Goal: Complete application form

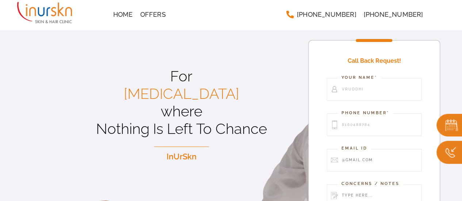
type input "8160488784"
click at [372, 170] on input "Contact form" at bounding box center [374, 160] width 95 height 23
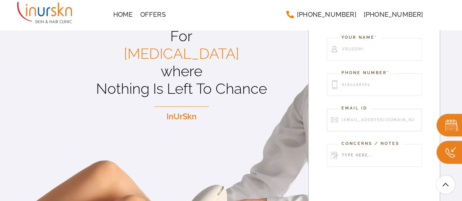
scroll to position [41, 0]
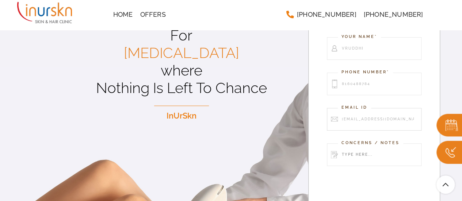
type input "[EMAIL_ADDRESS][DOMAIN_NAME]"
click at [367, 152] on input "Contact form" at bounding box center [374, 155] width 95 height 23
type input "h"
type input "a"
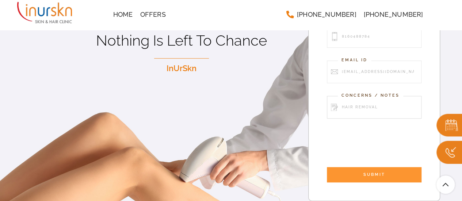
scroll to position [89, 0]
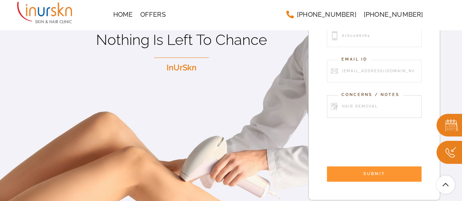
type input "hair removal"
click at [358, 176] on input "SUBMIT" at bounding box center [374, 174] width 95 height 15
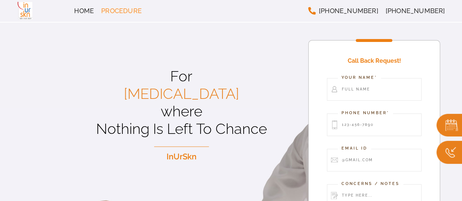
click at [119, 16] on link "Procedure" at bounding box center [122, 11] width 48 height 15
click at [115, 8] on span "Procedure" at bounding box center [121, 11] width 41 height 7
click at [87, 6] on link "Home" at bounding box center [84, 11] width 27 height 15
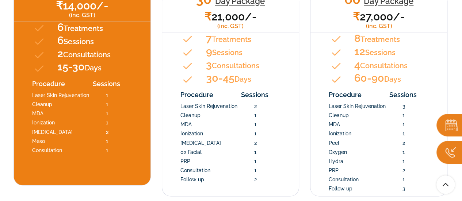
scroll to position [621, 0]
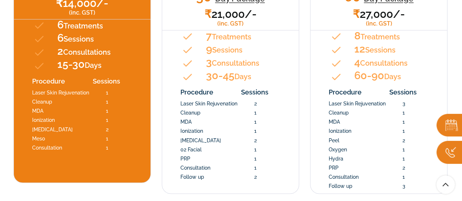
click at [107, 63] on p "6 Treatments 6 Sessions 2 Consultations 15-30 Days" at bounding box center [93, 45] width 72 height 53
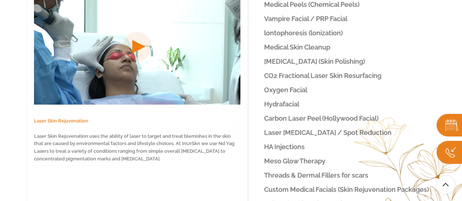
scroll to position [951, 0]
click at [333, 169] on link "Threads & Dermal Fillers for scars" at bounding box center [342, 175] width 188 height 14
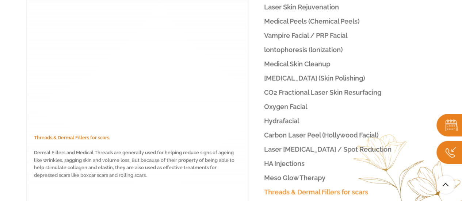
scroll to position [934, 0]
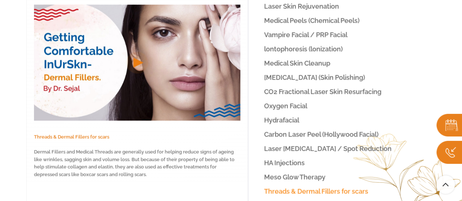
click at [294, 166] on span "HA Injections" at bounding box center [284, 163] width 41 height 8
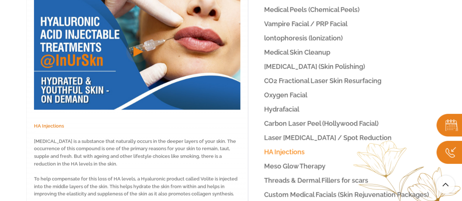
scroll to position [946, 0]
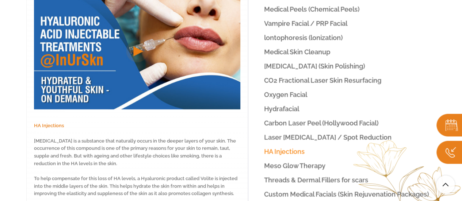
click at [272, 113] on span "Hydrafacial" at bounding box center [281, 109] width 35 height 8
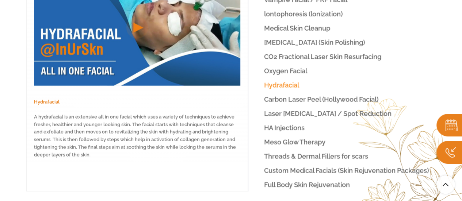
scroll to position [969, 0]
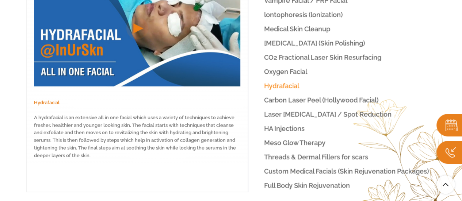
click at [276, 73] on span "Oxygen Facial" at bounding box center [285, 72] width 43 height 8
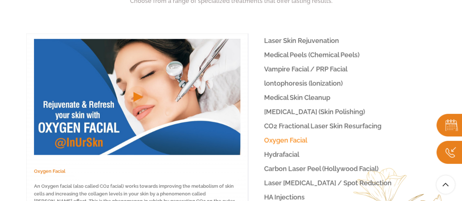
scroll to position [899, 0]
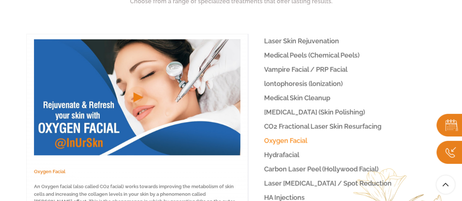
click at [279, 99] on span "Medical Skin Cleanup" at bounding box center [297, 98] width 66 height 8
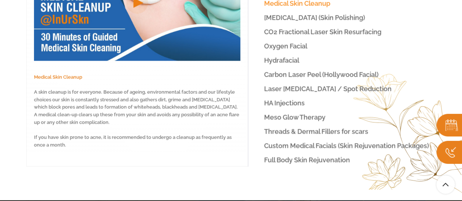
scroll to position [1003, 0]
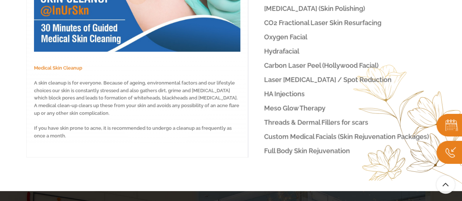
click at [285, 76] on link "Laser Birthmark / Spot Reduction" at bounding box center [342, 80] width 188 height 14
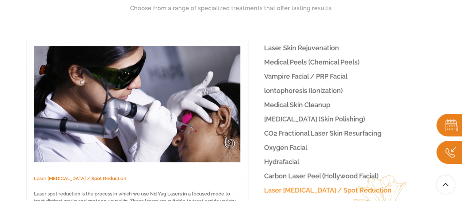
scroll to position [892, 0]
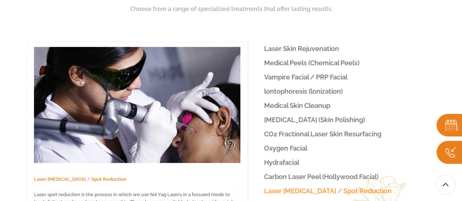
click at [278, 58] on link "Medical Peels (Chemical Peels)" at bounding box center [342, 63] width 188 height 14
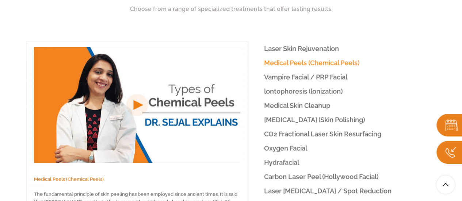
click at [273, 54] on link "Laser Skin Rejuvenation" at bounding box center [342, 49] width 188 height 14
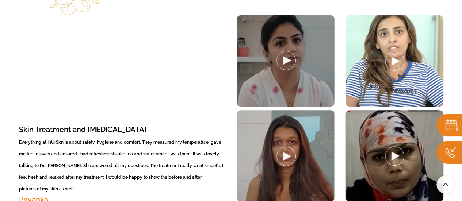
scroll to position [1521, 0]
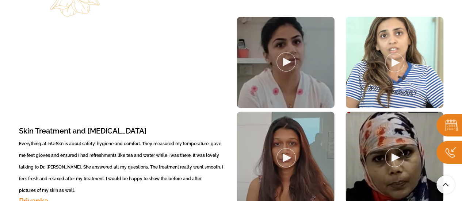
click at [389, 62] on div at bounding box center [395, 62] width 98 height 91
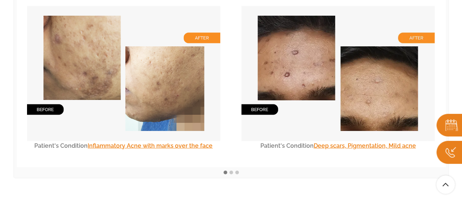
scroll to position [2227, 0]
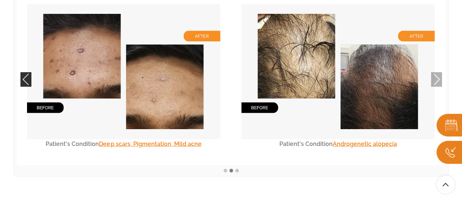
click at [23, 72] on button "Previous" at bounding box center [25, 79] width 11 height 15
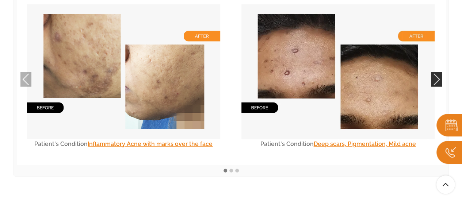
click at [436, 72] on button "Next" at bounding box center [436, 79] width 11 height 15
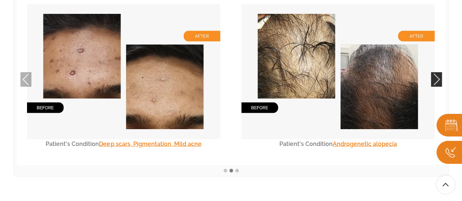
click at [436, 72] on button "Next" at bounding box center [436, 79] width 11 height 15
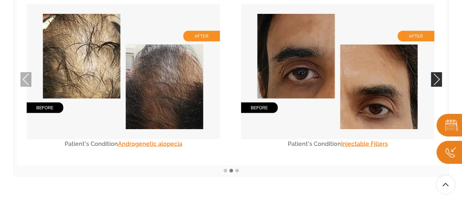
click at [436, 72] on button "Next" at bounding box center [436, 79] width 11 height 15
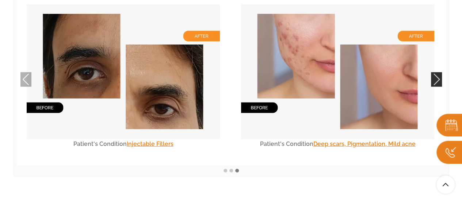
click at [436, 72] on button "Next" at bounding box center [436, 79] width 11 height 15
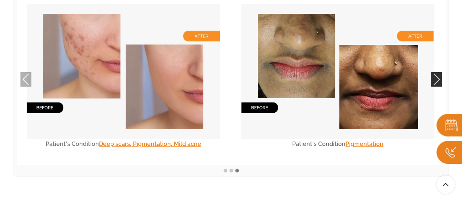
click at [436, 72] on button "Next" at bounding box center [436, 79] width 11 height 15
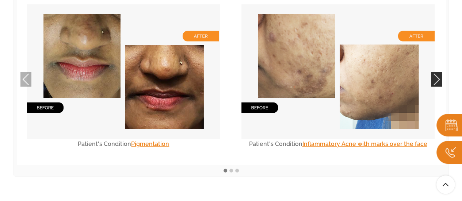
click at [436, 72] on button "Next" at bounding box center [436, 79] width 11 height 15
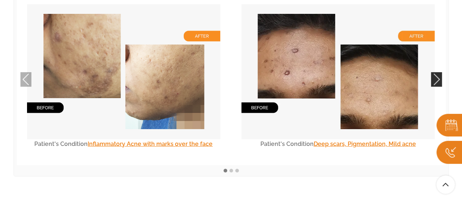
click at [436, 72] on button "Next" at bounding box center [436, 79] width 11 height 15
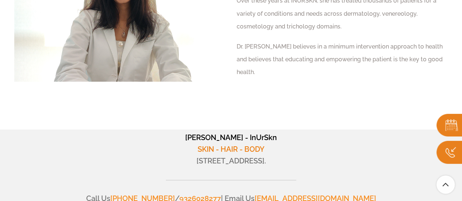
scroll to position [2602, 0]
